Goal: Task Accomplishment & Management: Use online tool/utility

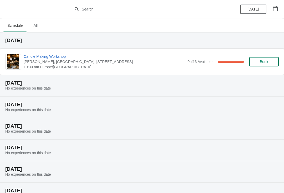
click at [44, 58] on span "Candle Making Workshop" at bounding box center [104, 56] width 161 height 5
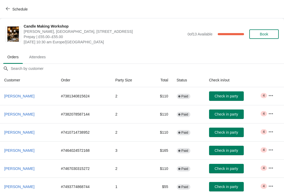
click at [238, 150] on span "Check in party" at bounding box center [226, 151] width 23 height 4
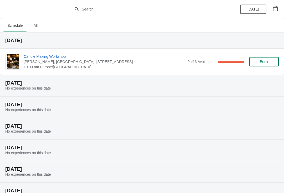
click at [49, 58] on span "Candle Making Workshop" at bounding box center [104, 56] width 161 height 5
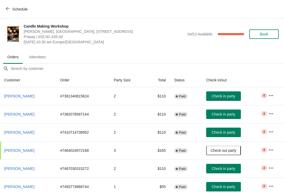
click at [234, 114] on span "Check in party" at bounding box center [223, 114] width 23 height 4
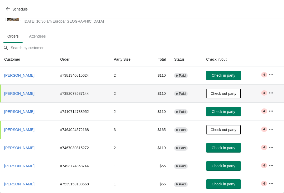
scroll to position [21, 0]
click at [235, 112] on span "Check in party" at bounding box center [223, 112] width 23 height 4
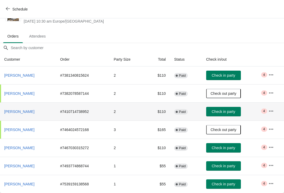
click at [231, 111] on span "Check in party" at bounding box center [223, 112] width 23 height 4
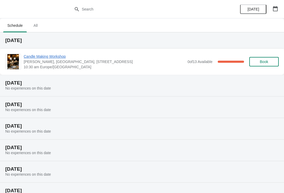
click at [48, 54] on span "Candle Making Workshop" at bounding box center [104, 56] width 161 height 5
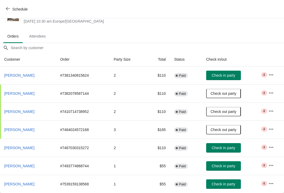
scroll to position [21, 0]
click at [231, 166] on span "Check in party" at bounding box center [223, 166] width 23 height 4
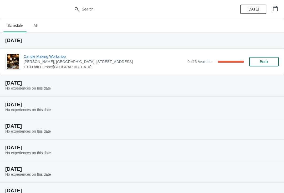
click at [56, 54] on span "Candle Making Workshop" at bounding box center [104, 56] width 161 height 5
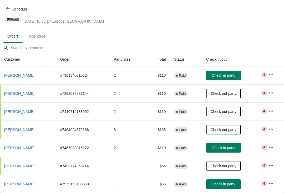
scroll to position [21, 0]
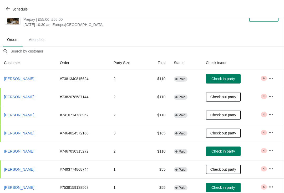
click at [11, 10] on span "Schedule" at bounding box center [17, 9] width 21 height 5
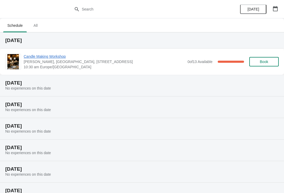
click at [41, 56] on span "Candle Making Workshop" at bounding box center [104, 56] width 161 height 5
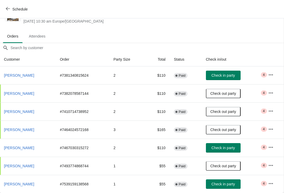
scroll to position [21, 0]
click at [235, 184] on span "Check in party" at bounding box center [222, 184] width 23 height 4
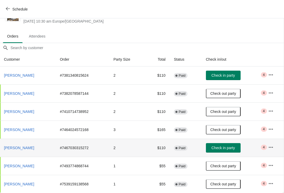
click at [233, 143] on button "Check in party" at bounding box center [223, 147] width 35 height 9
click at [236, 71] on button "Check in party" at bounding box center [223, 75] width 35 height 9
